Goal: Information Seeking & Learning: Find specific fact

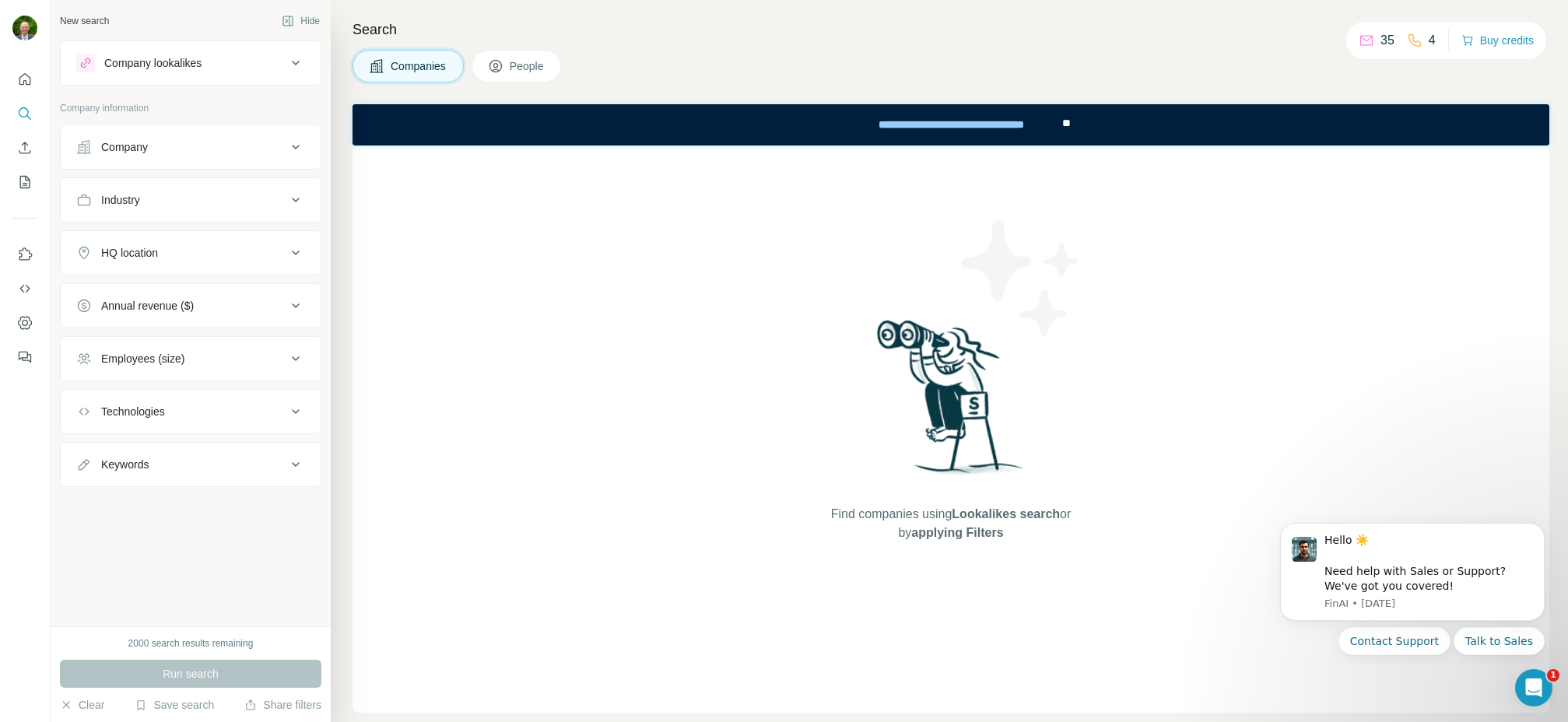
click at [140, 198] on div "Industry" at bounding box center [121, 199] width 39 height 15
click at [140, 200] on div "Industry" at bounding box center [121, 199] width 39 height 15
click at [142, 147] on div "Company" at bounding box center [125, 146] width 47 height 15
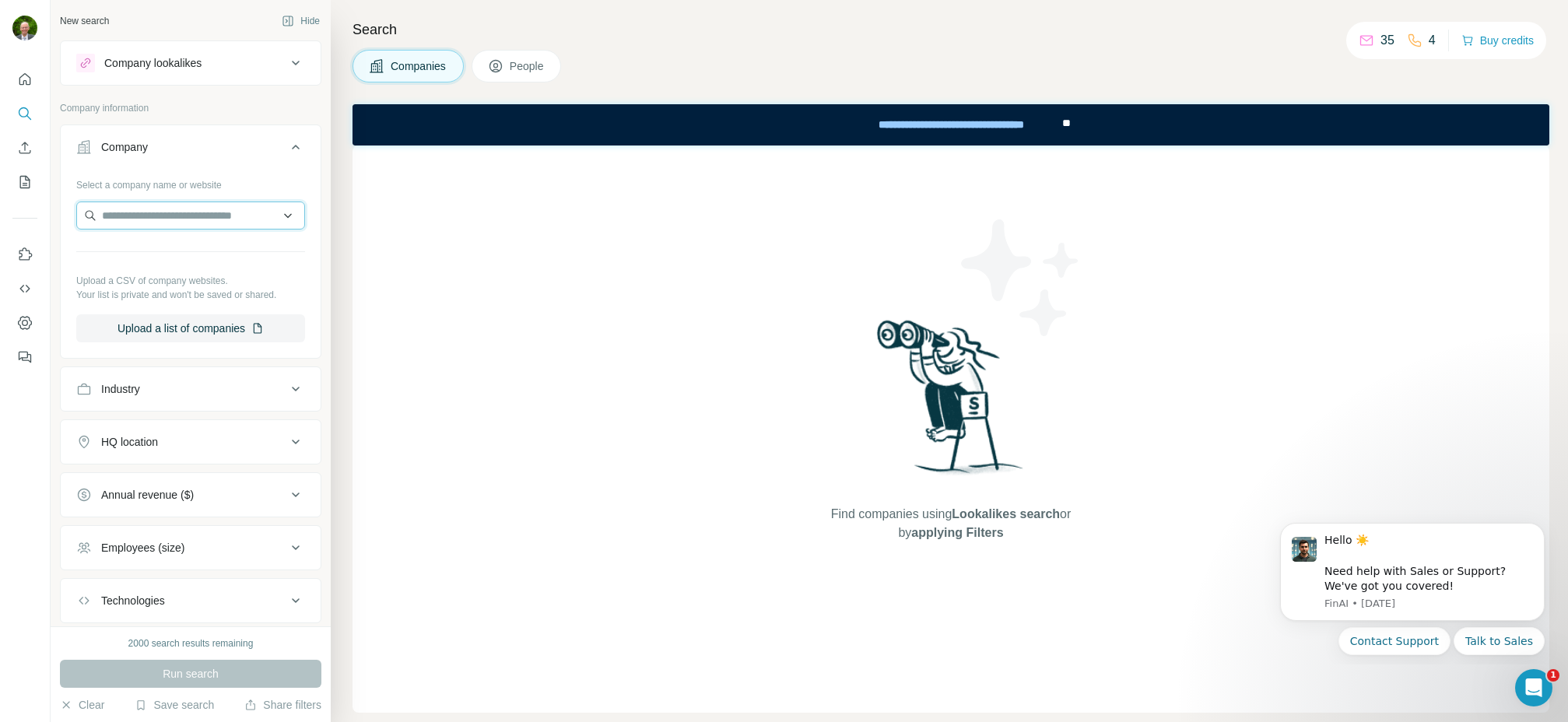
click at [118, 214] on input "text" at bounding box center [191, 215] width 229 height 28
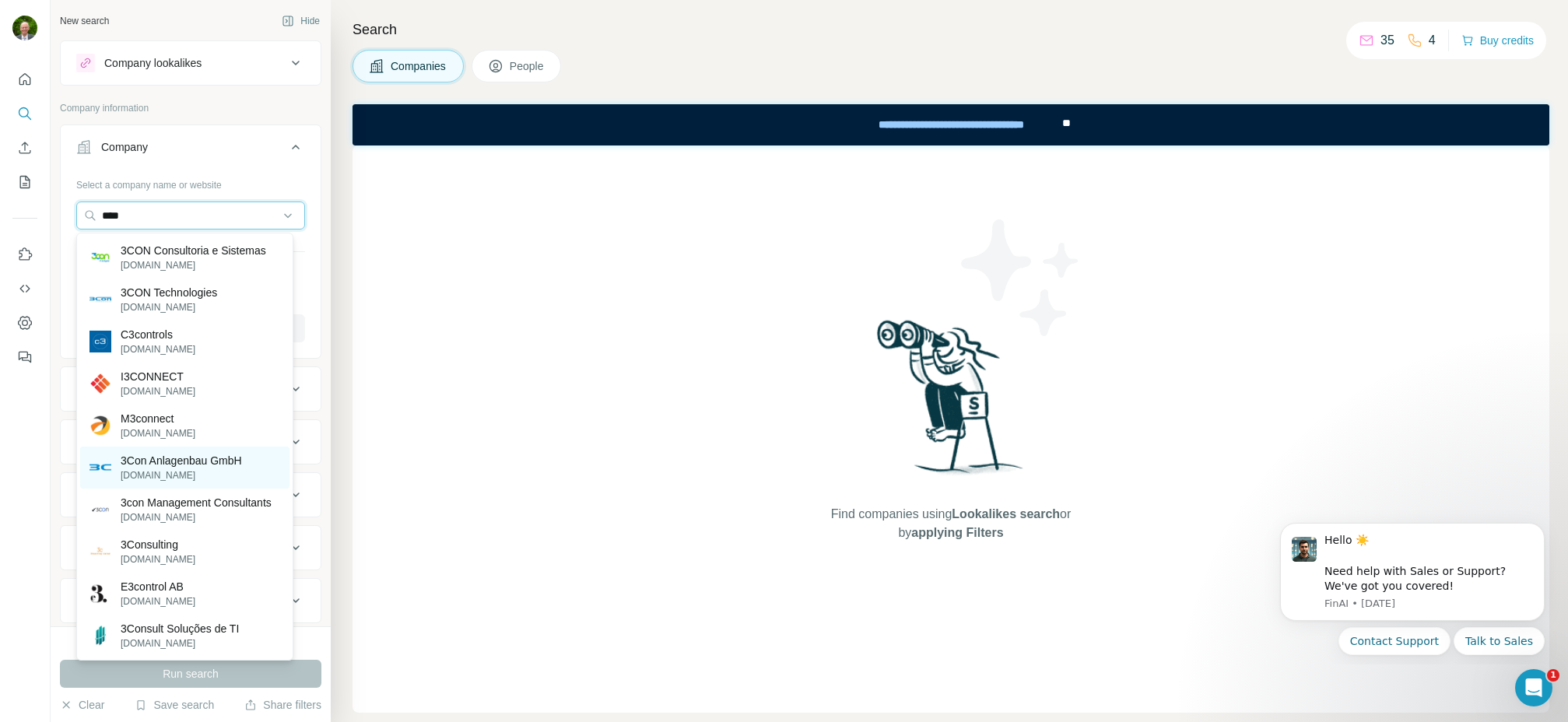
type input "****"
click at [142, 466] on p "3Con Anlagenbau GmbH" at bounding box center [181, 460] width 121 height 15
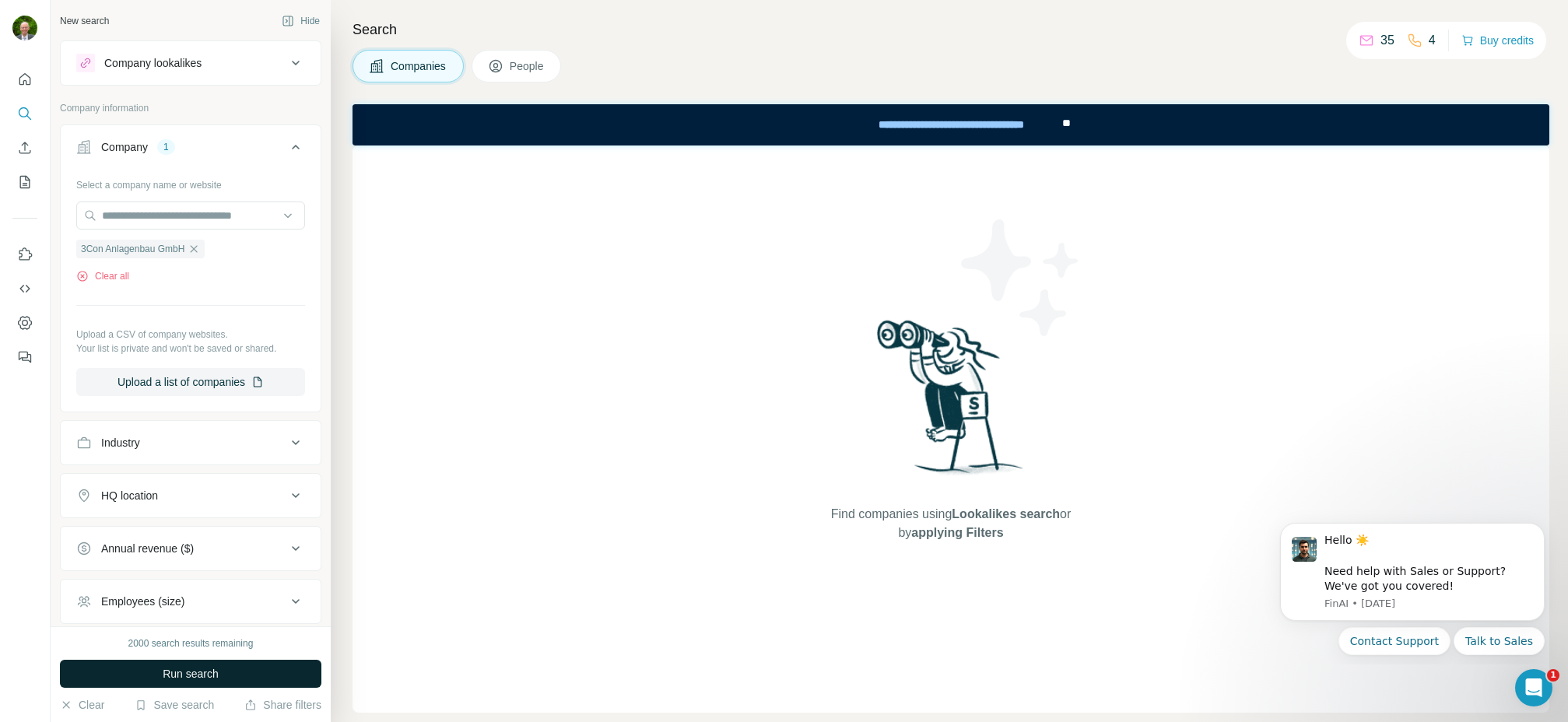
click at [188, 671] on span "Run search" at bounding box center [191, 674] width 56 height 15
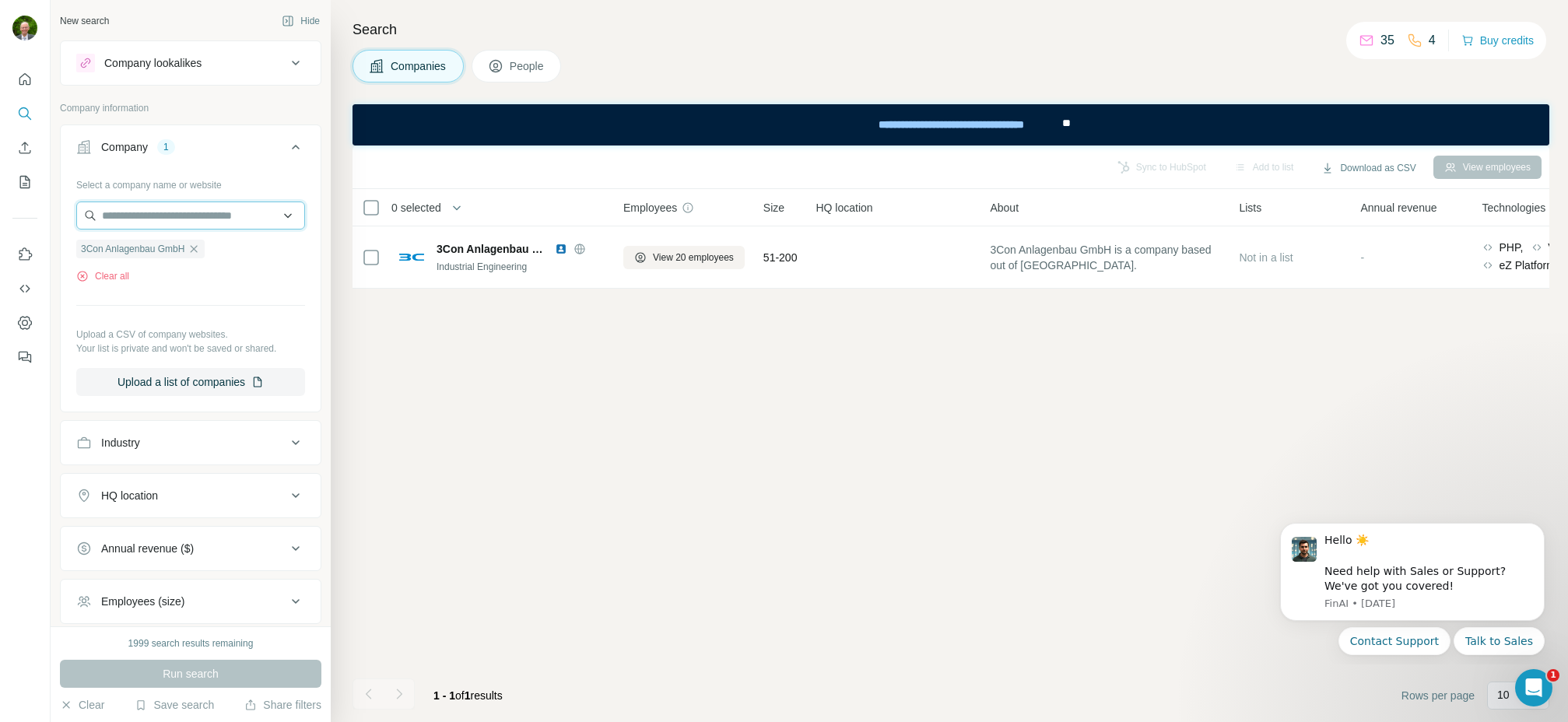
click at [171, 217] on input "text" at bounding box center [191, 215] width 229 height 28
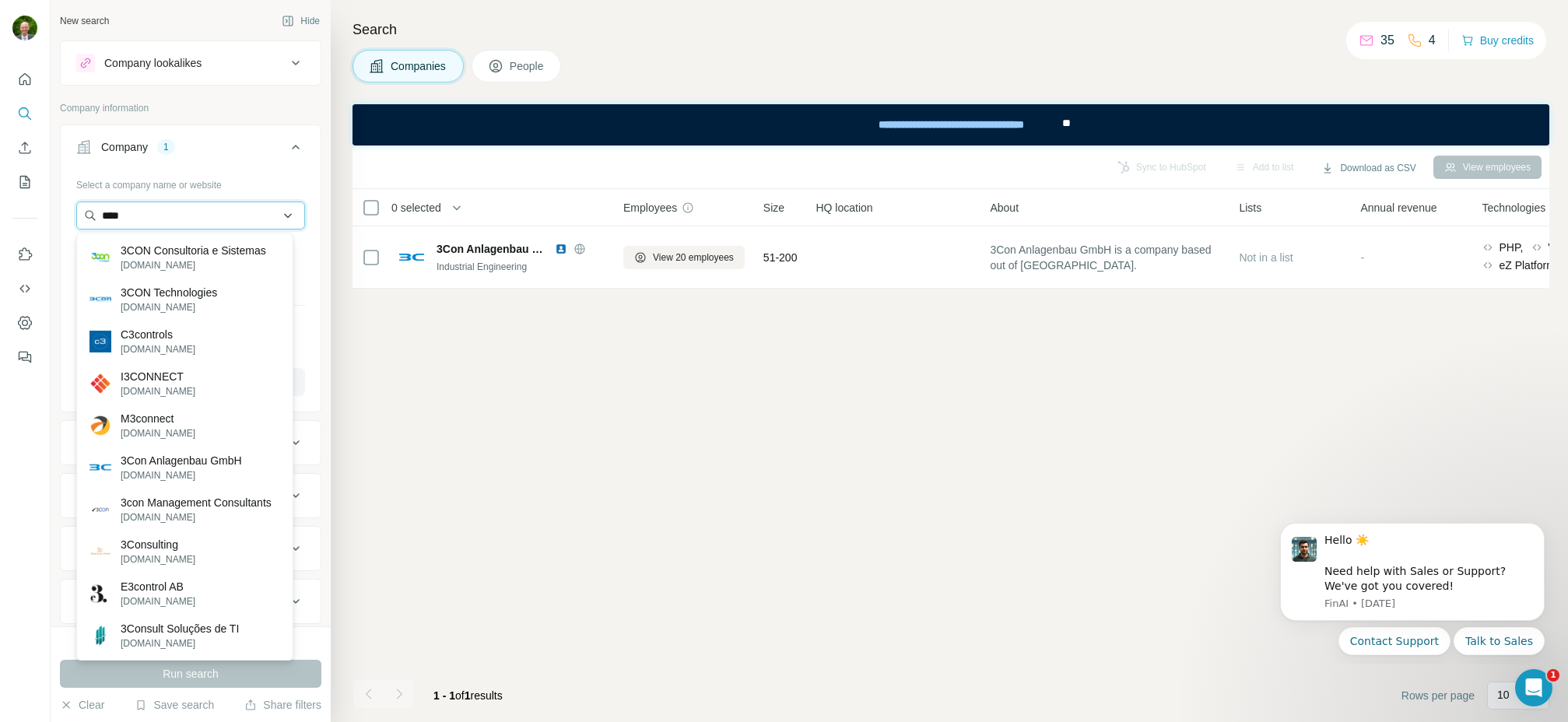
click at [173, 212] on input "****" at bounding box center [191, 215] width 229 height 28
type input "****"
click at [260, 170] on button "Company 1" at bounding box center [191, 150] width 260 height 43
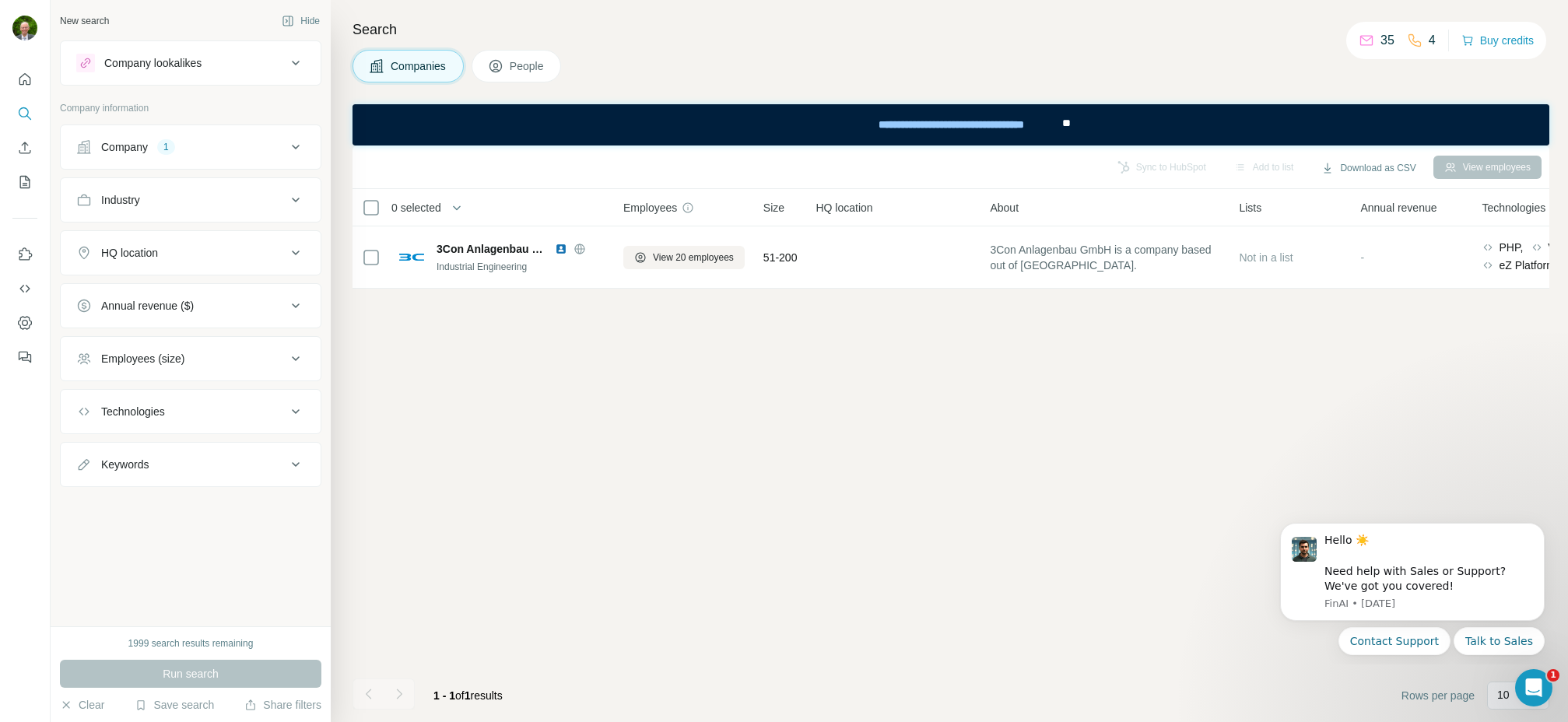
click at [166, 146] on div "1" at bounding box center [166, 146] width 18 height 14
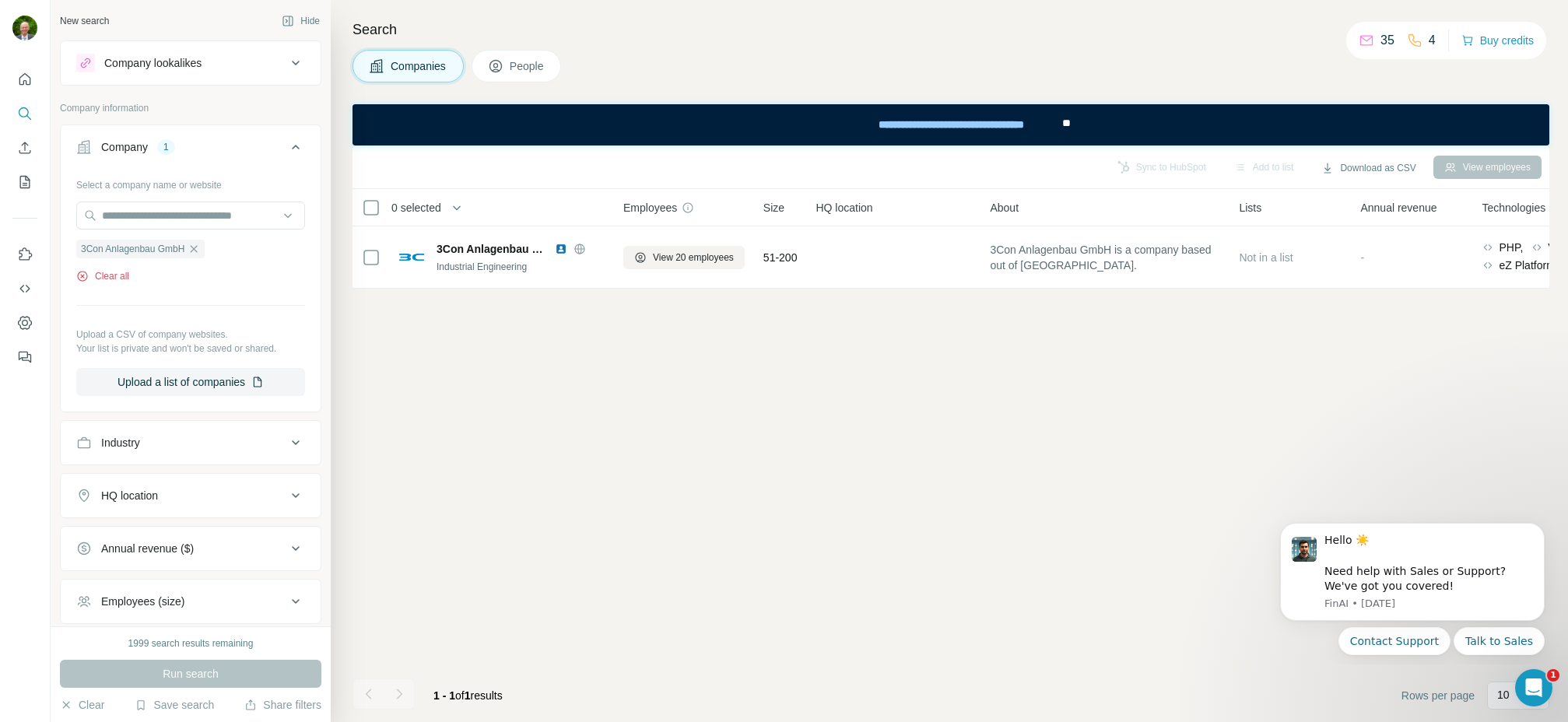
click at [85, 277] on icon "button" at bounding box center [82, 276] width 12 height 12
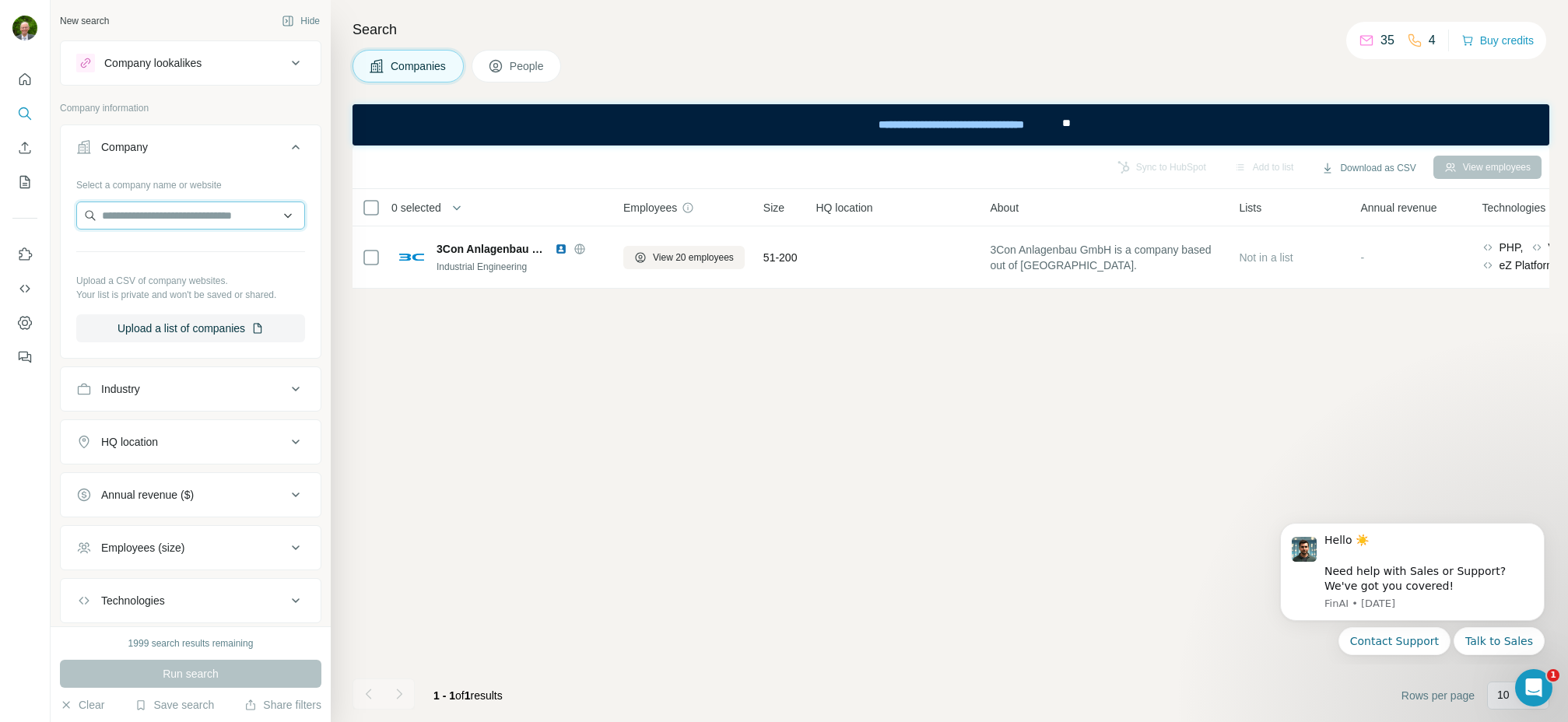
click at [158, 216] on input "text" at bounding box center [191, 215] width 229 height 28
click at [179, 156] on button "Company" at bounding box center [191, 150] width 260 height 43
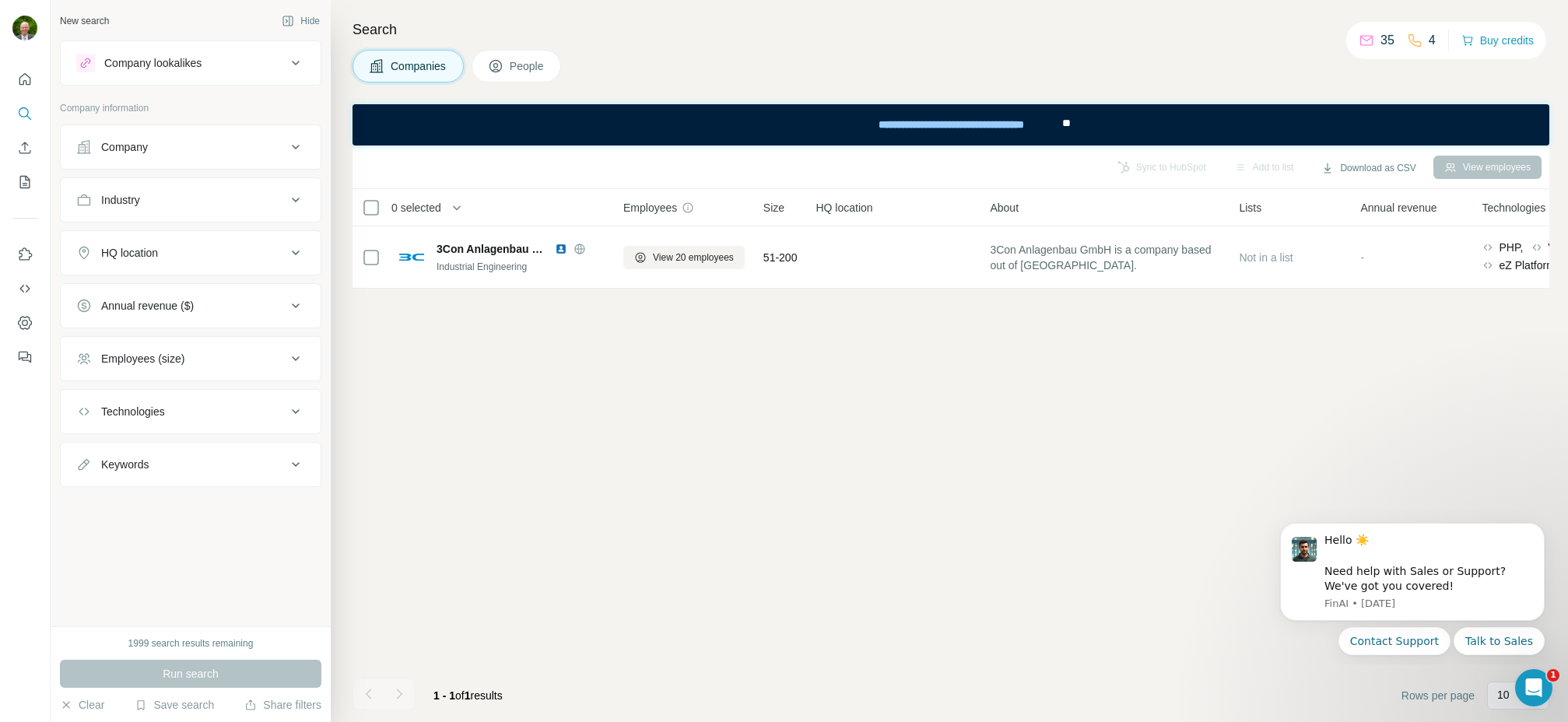
click at [127, 248] on div "HQ location" at bounding box center [129, 252] width 57 height 15
click at [123, 290] on input "text" at bounding box center [191, 292] width 229 height 28
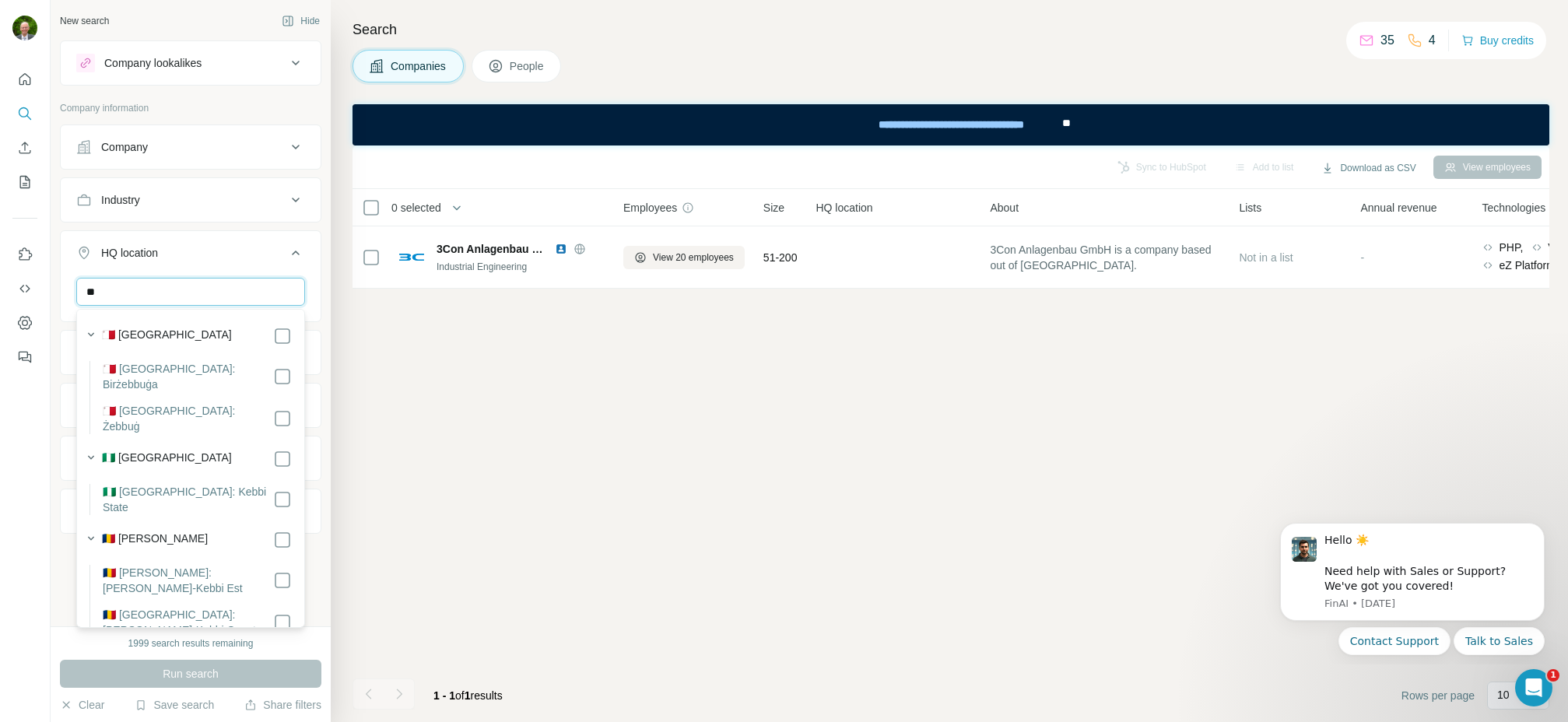
type input "*"
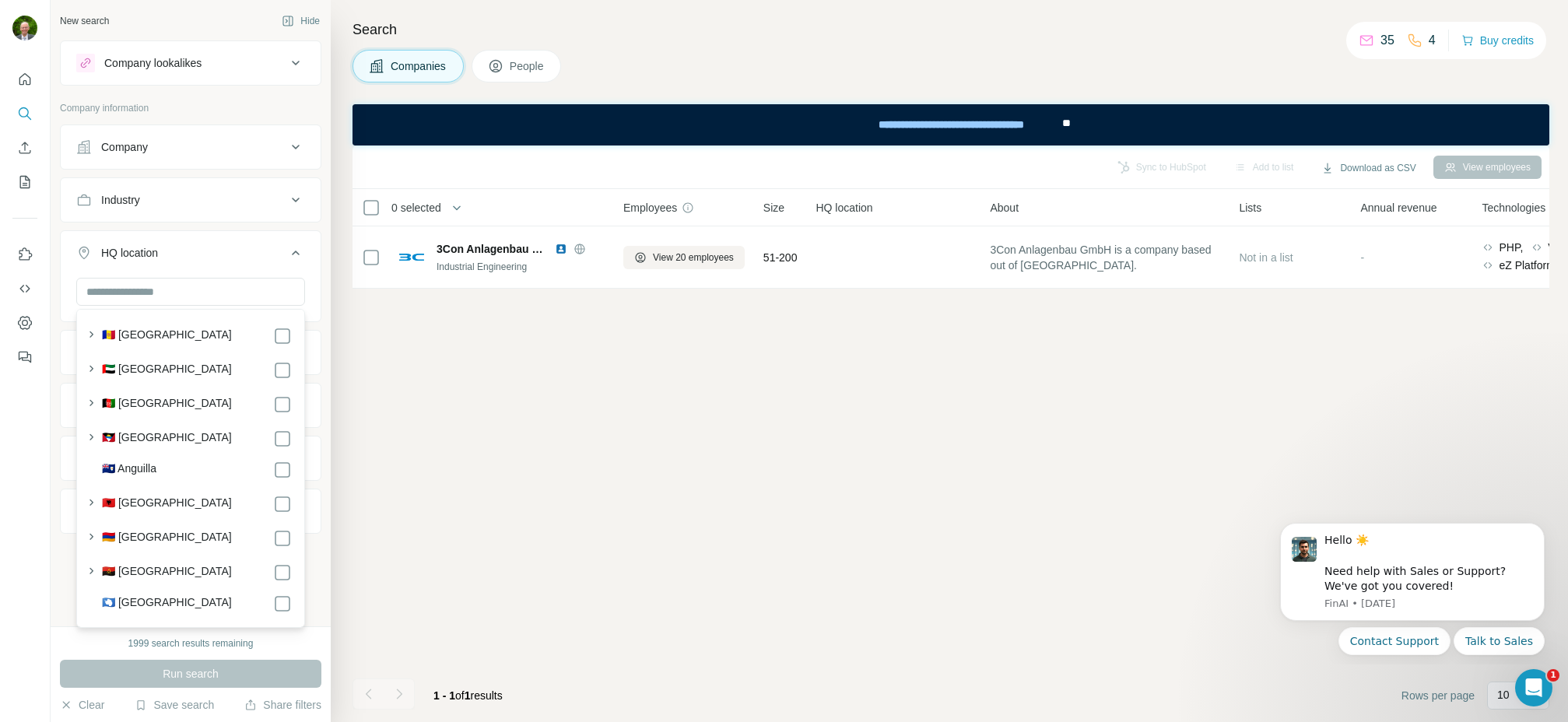
click at [126, 146] on div "Company" at bounding box center [125, 146] width 47 height 15
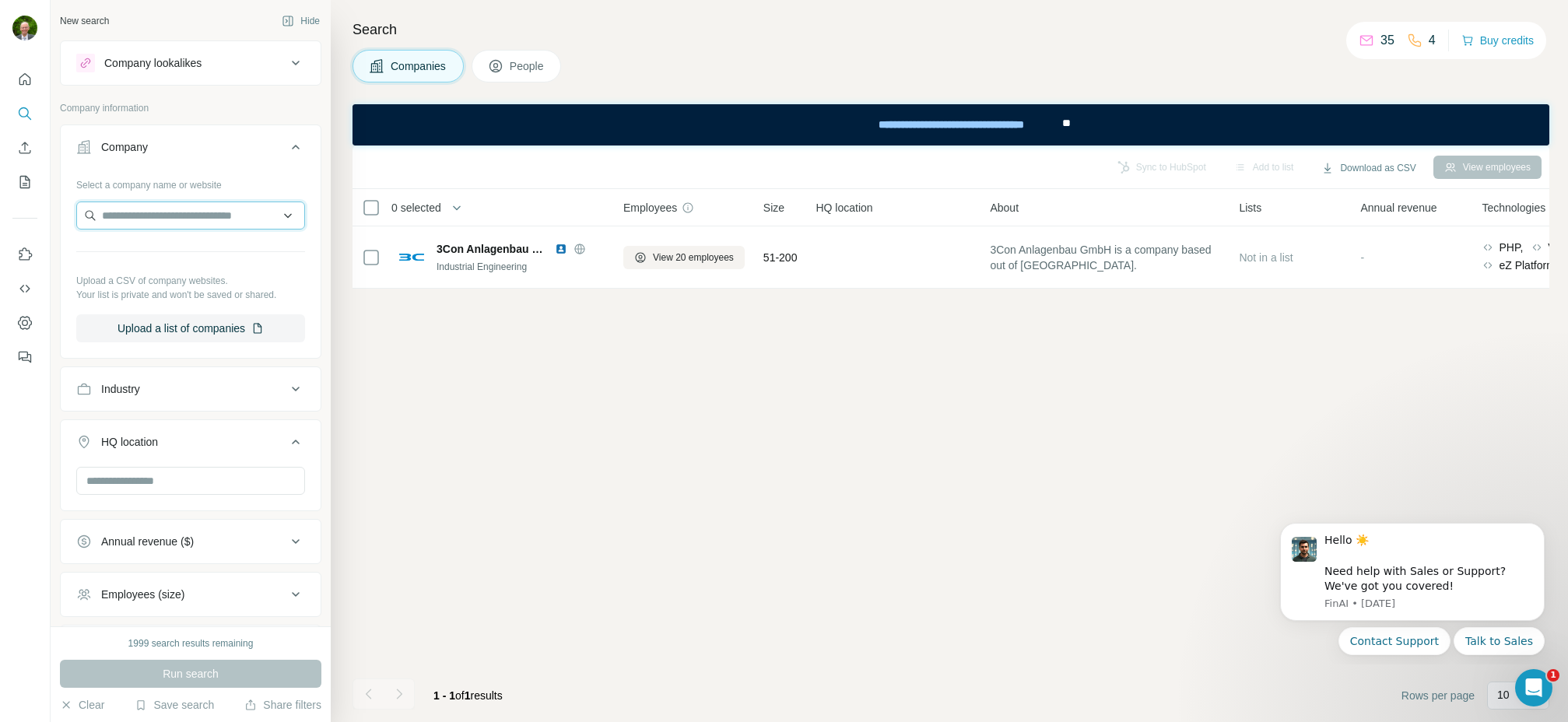
click at [114, 213] on input "text" at bounding box center [191, 215] width 229 height 28
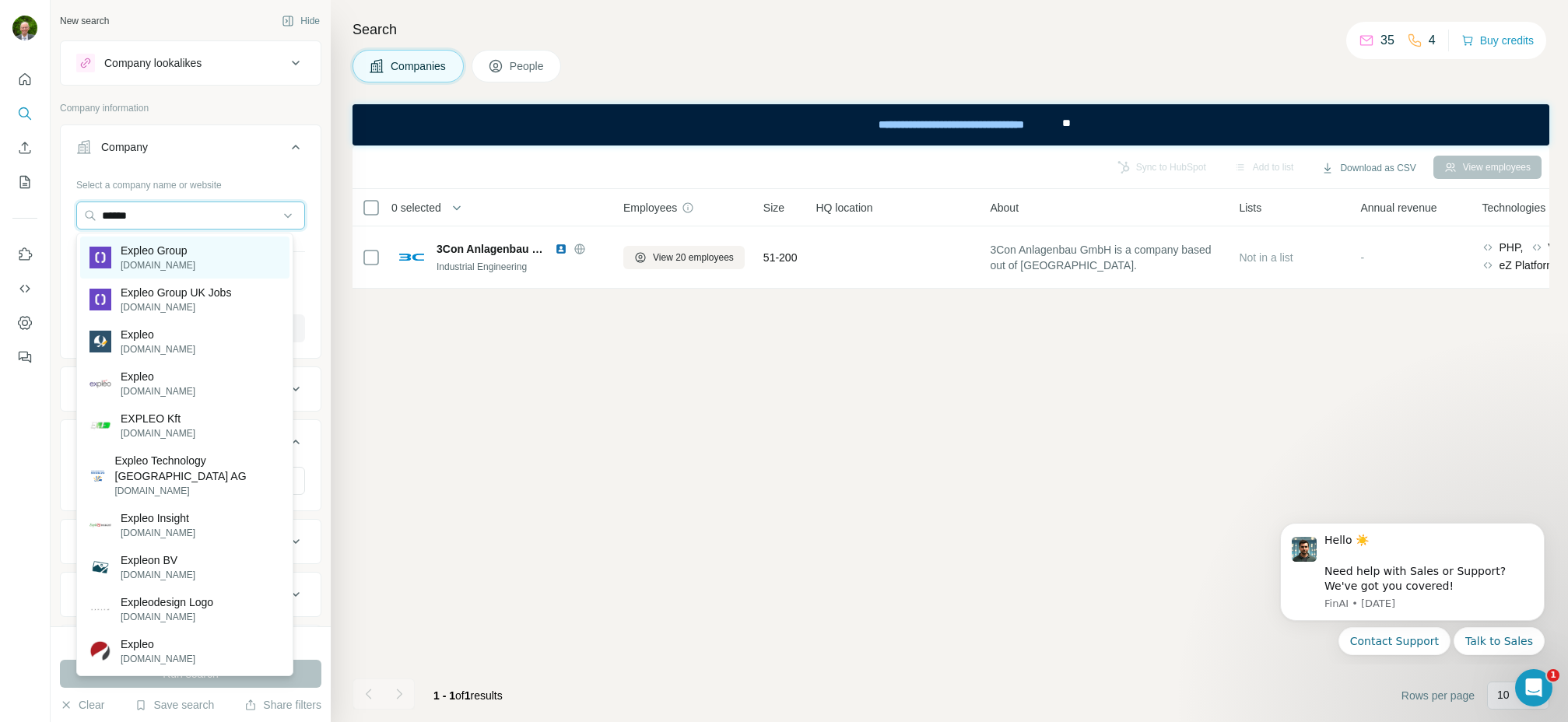
type input "******"
click at [160, 257] on p "Expleo Group" at bounding box center [158, 250] width 75 height 15
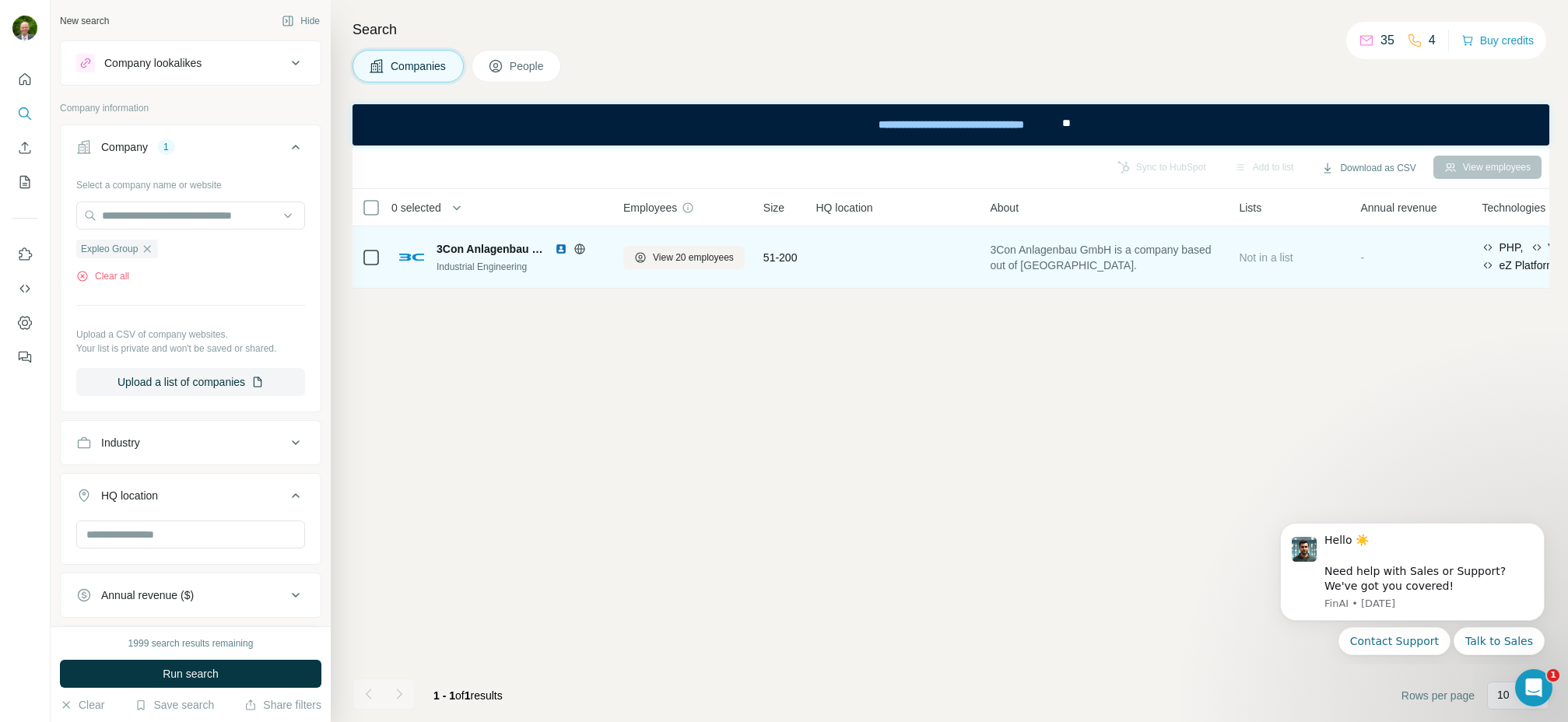
click at [491, 260] on div "Industrial Engineering" at bounding box center [520, 266] width 168 height 14
click at [1038, 260] on span "3Con Anlagenbau GmbH is a company based out of Austria." at bounding box center [1105, 257] width 231 height 31
click at [707, 259] on span "View 20 employees" at bounding box center [693, 257] width 81 height 14
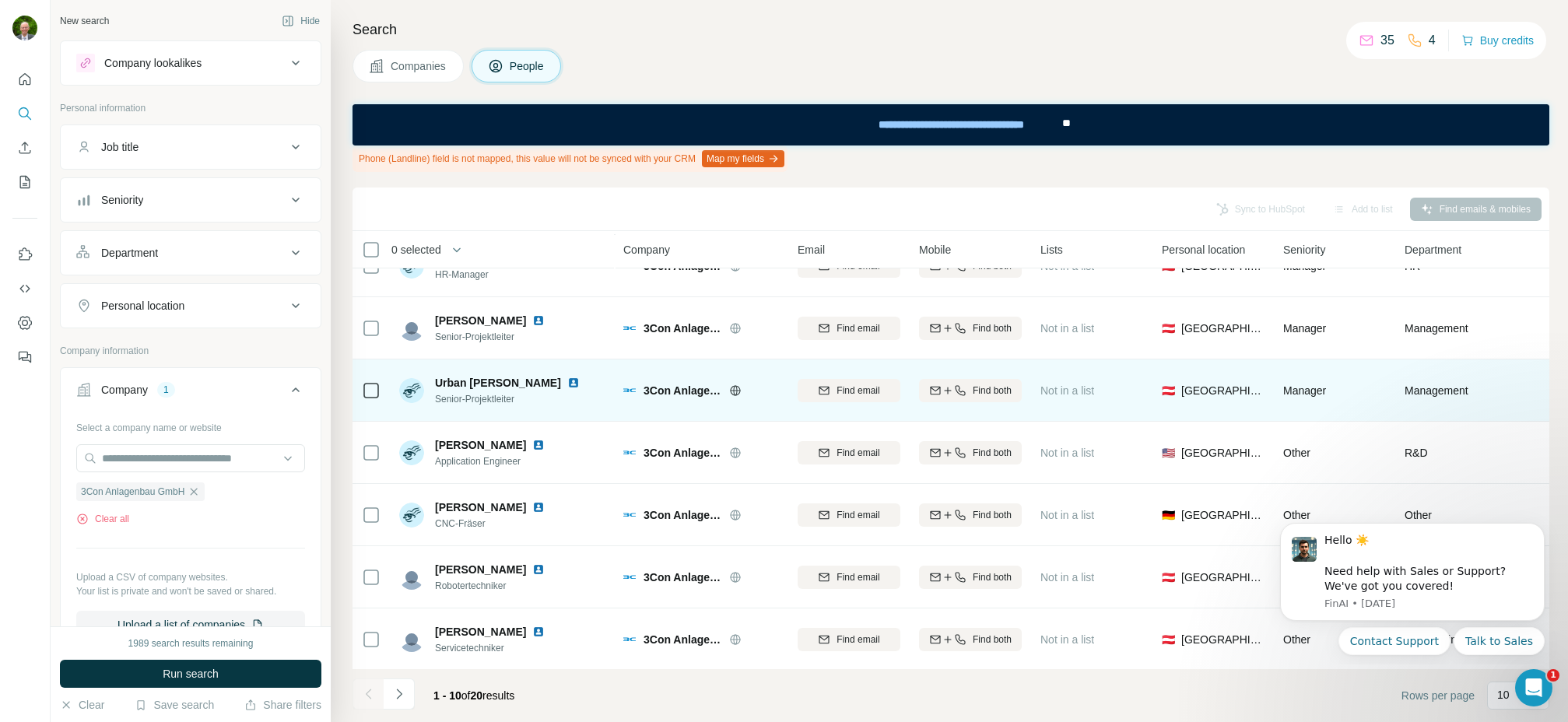
scroll to position [231, 0]
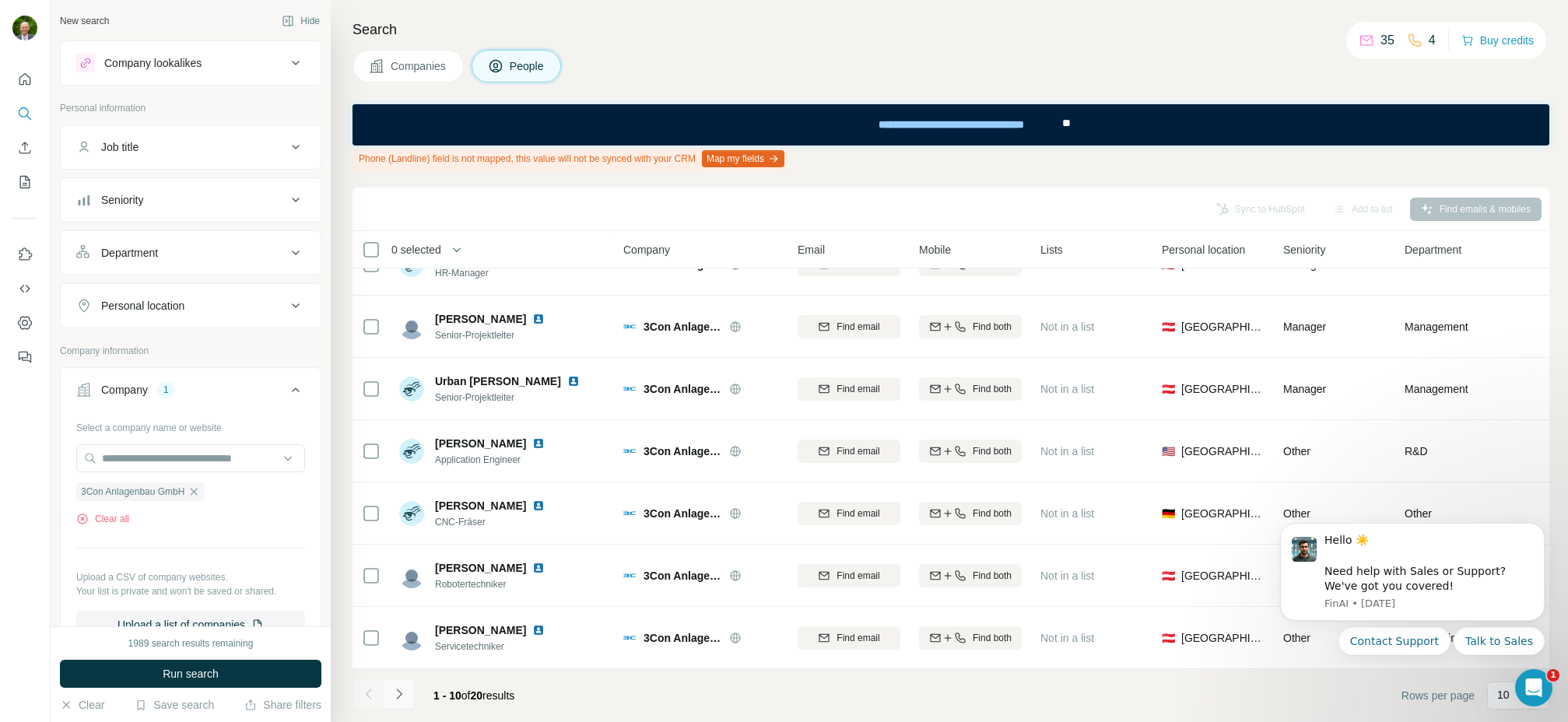
click at [401, 691] on icon "Navigate to next page" at bounding box center [399, 694] width 15 height 15
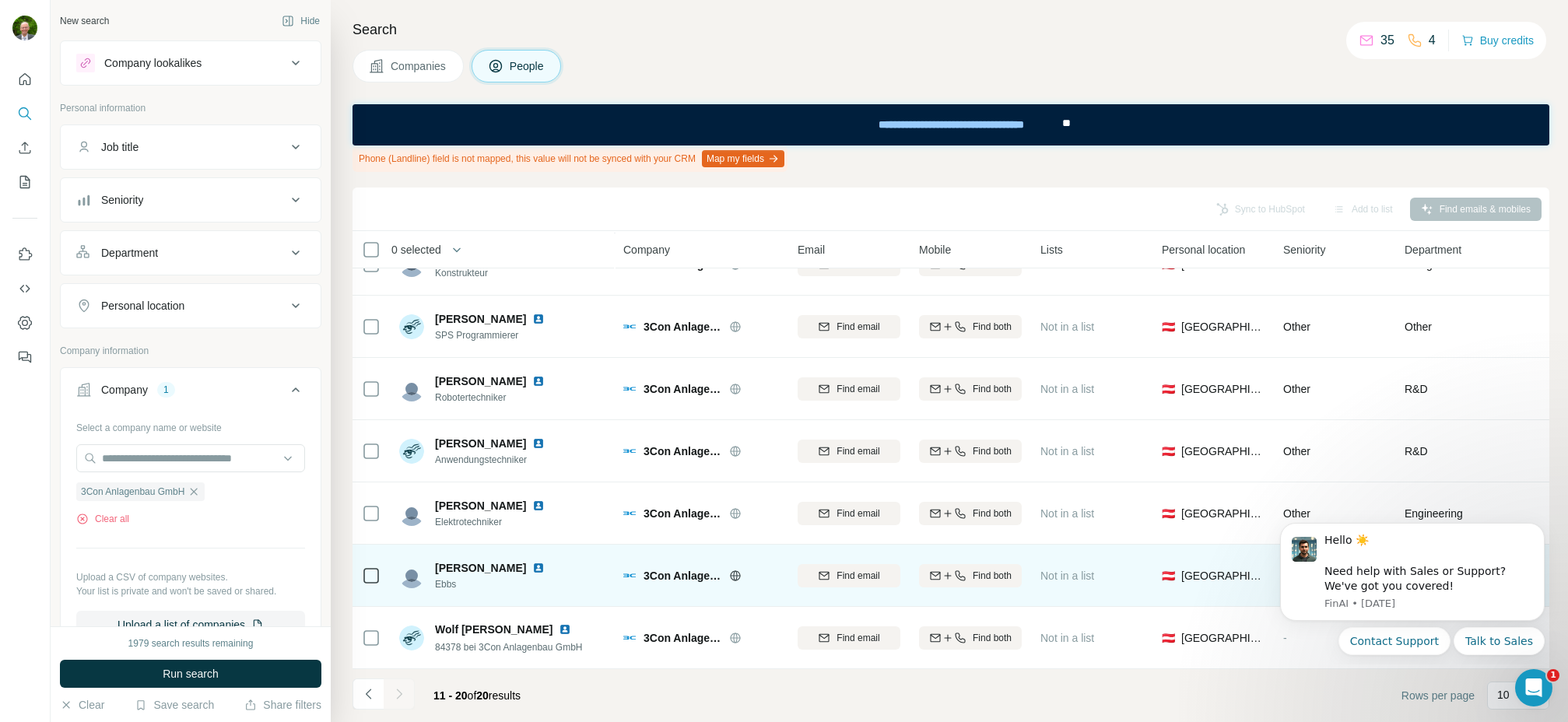
scroll to position [0, 0]
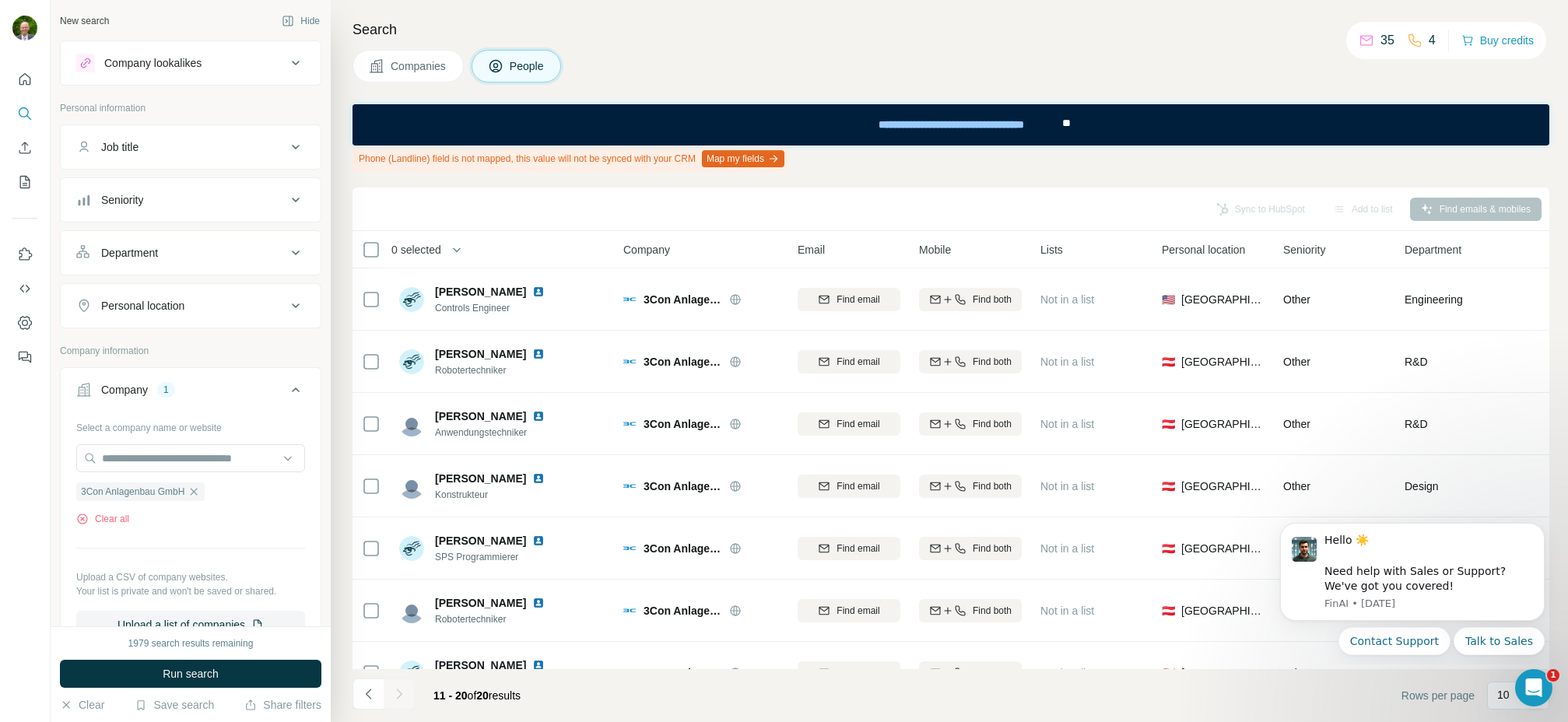
click at [667, 60] on div "Companies People" at bounding box center [950, 66] width 1197 height 33
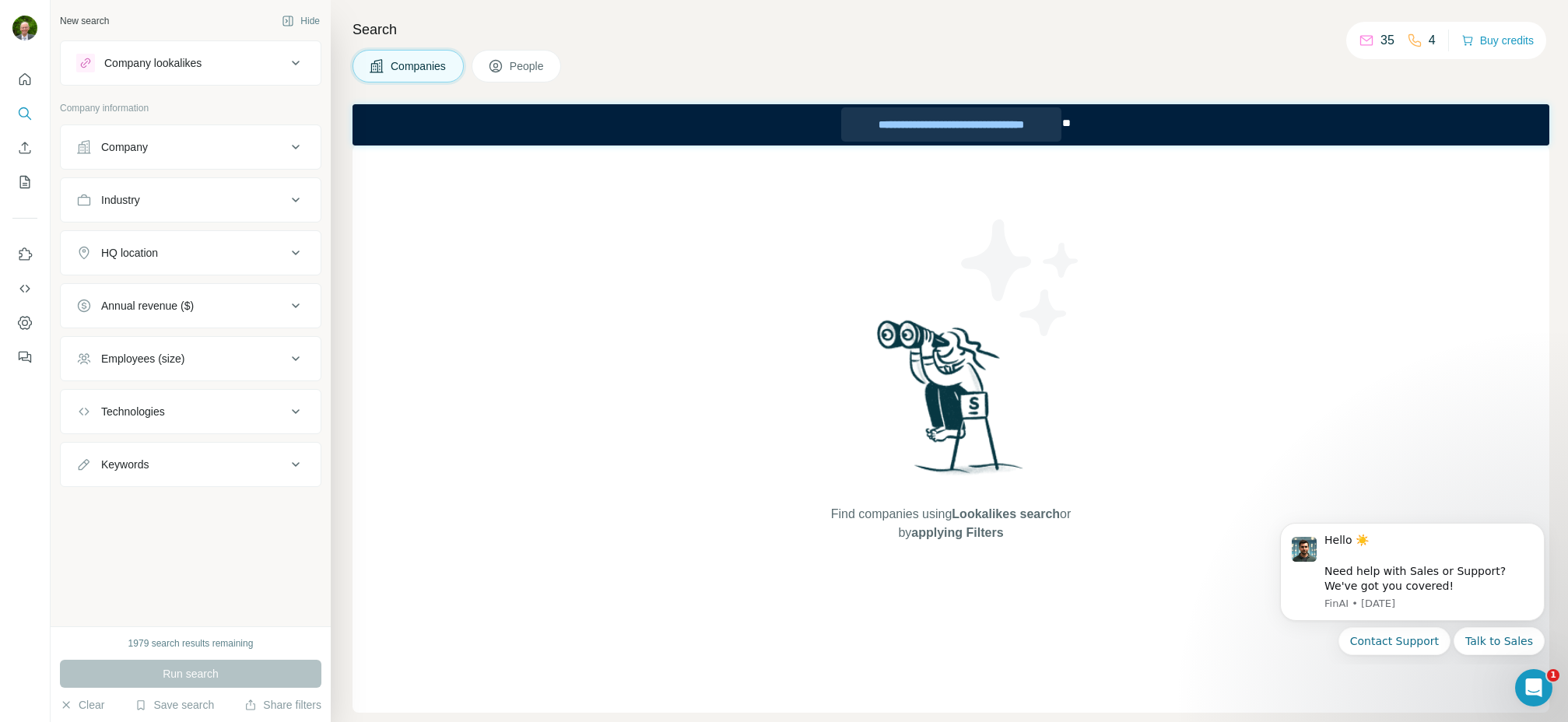
click at [987, 126] on div "**********" at bounding box center [950, 125] width 220 height 35
